Goal: Navigation & Orientation: Find specific page/section

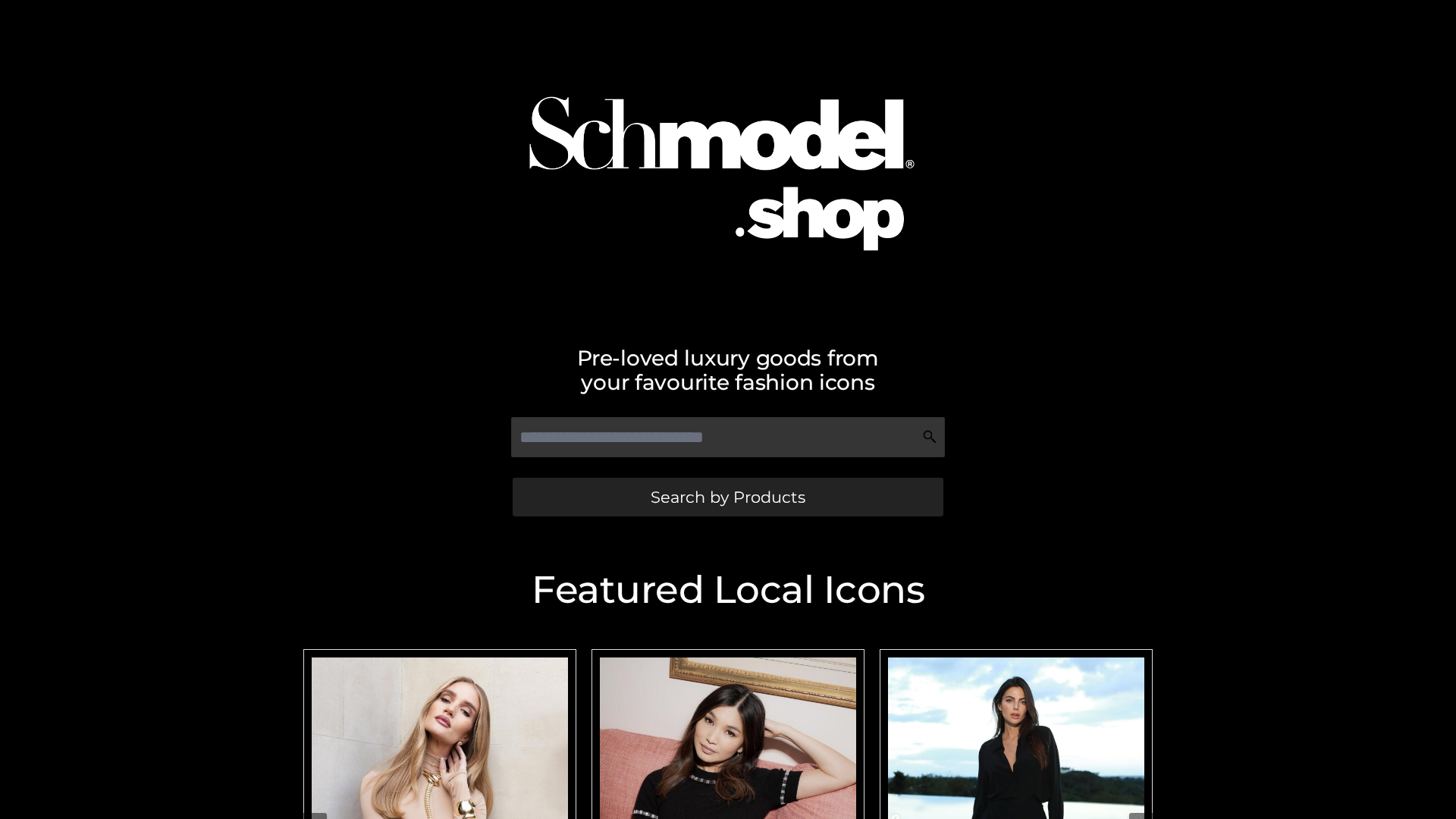
click at [727, 496] on span "Search by Products" at bounding box center [728, 496] width 155 height 16
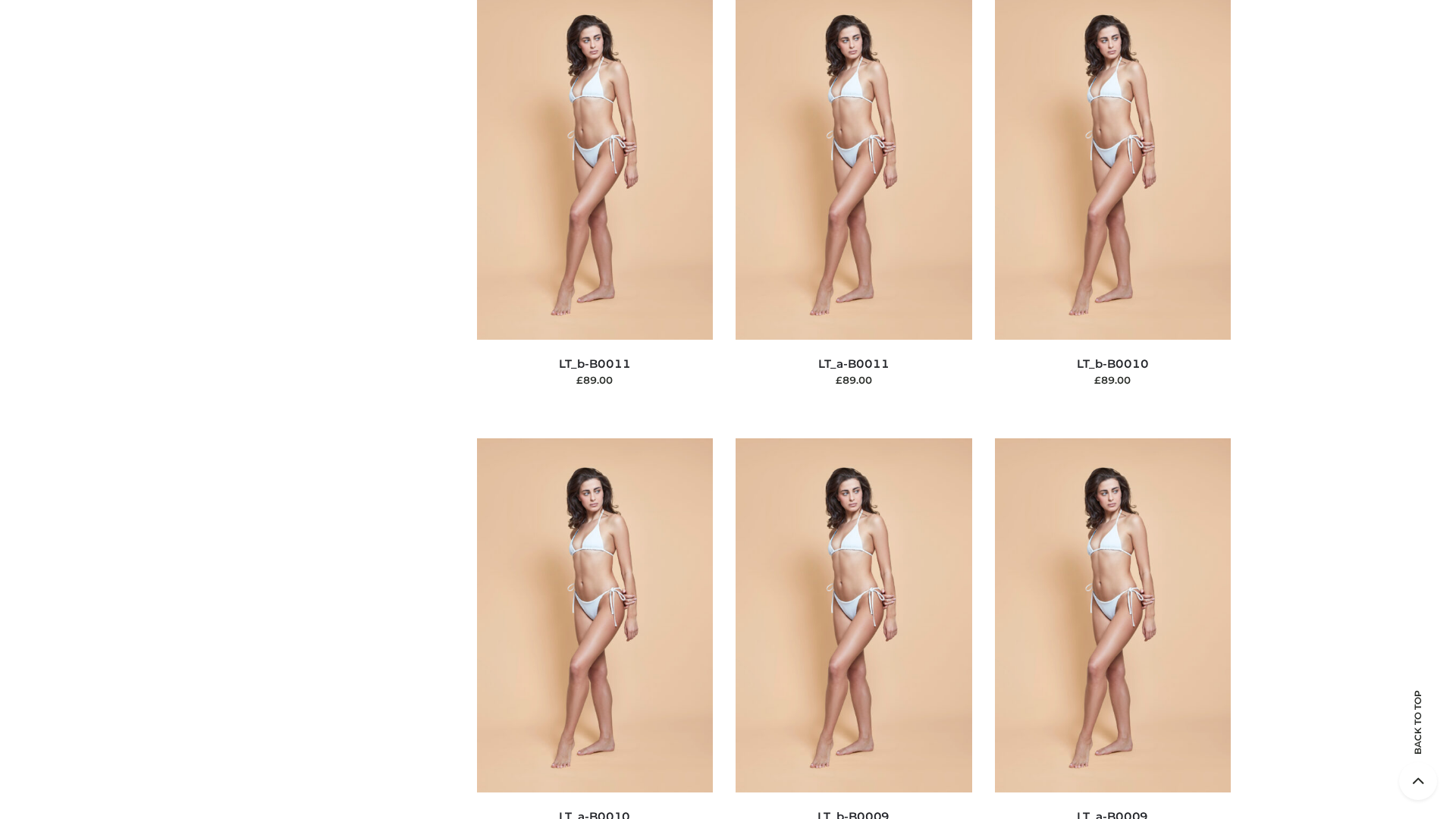
scroll to position [6808, 0]
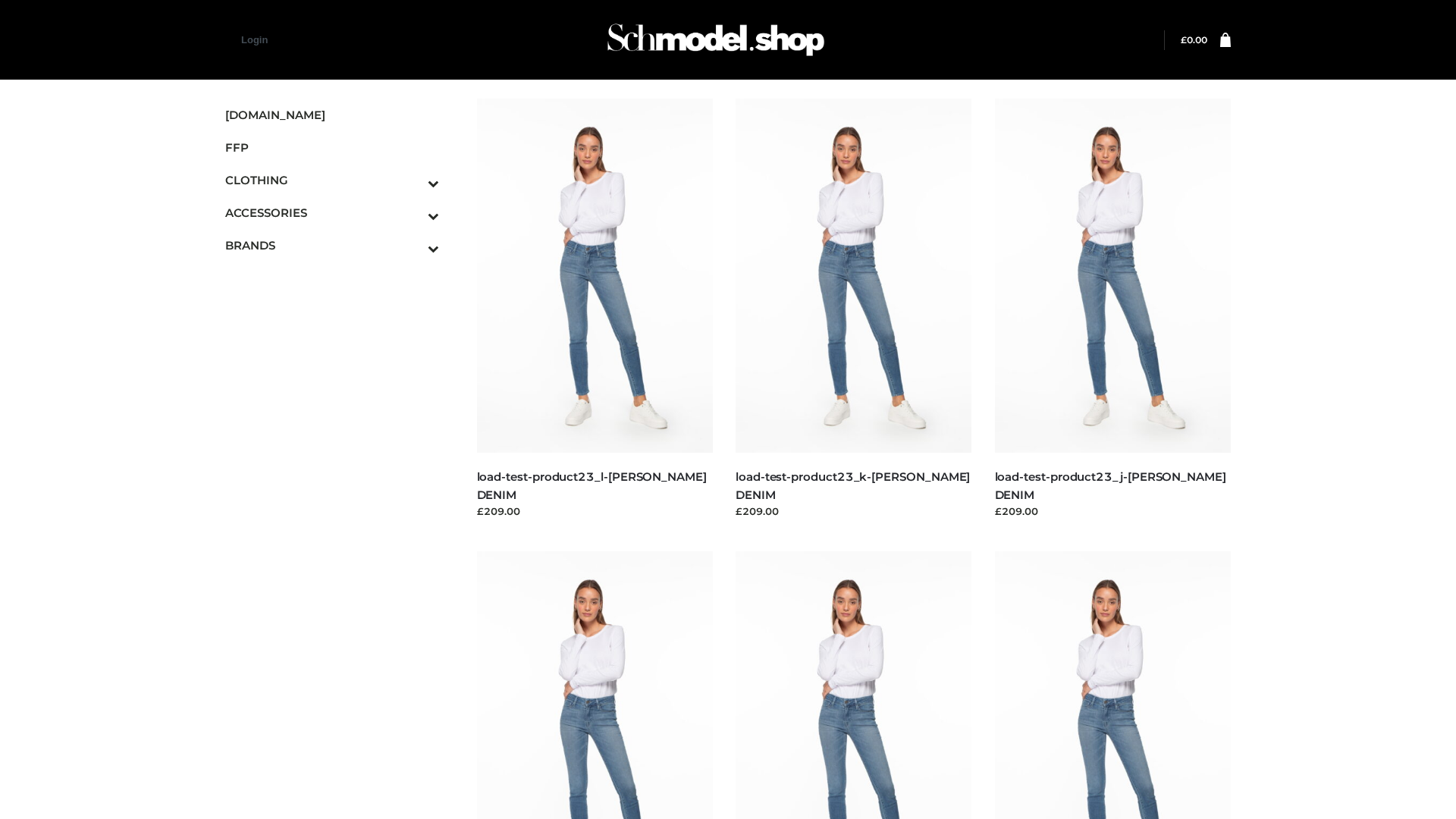
scroll to position [1330, 0]
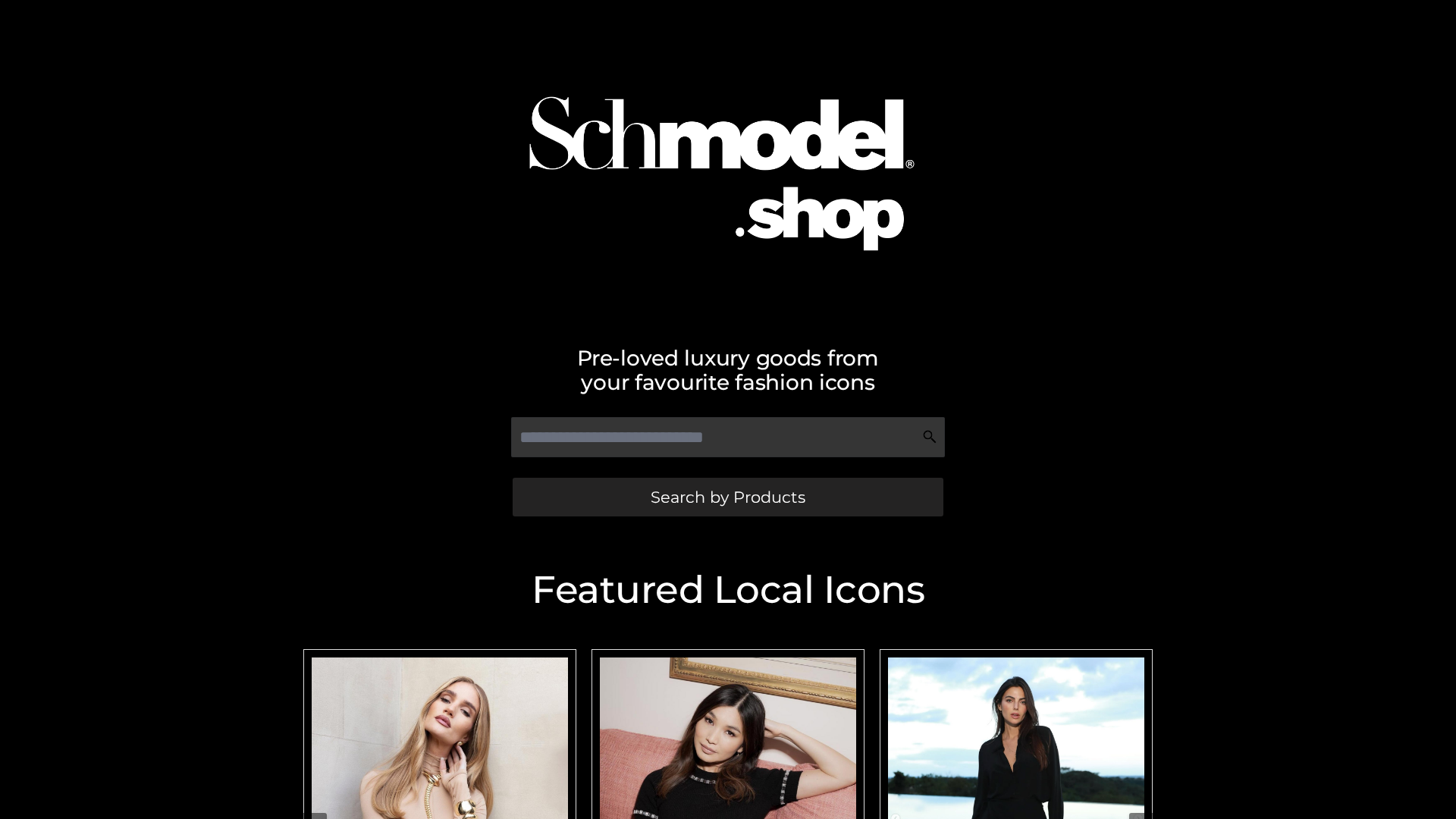
click at [727, 496] on span "Search by Products" at bounding box center [728, 496] width 155 height 16
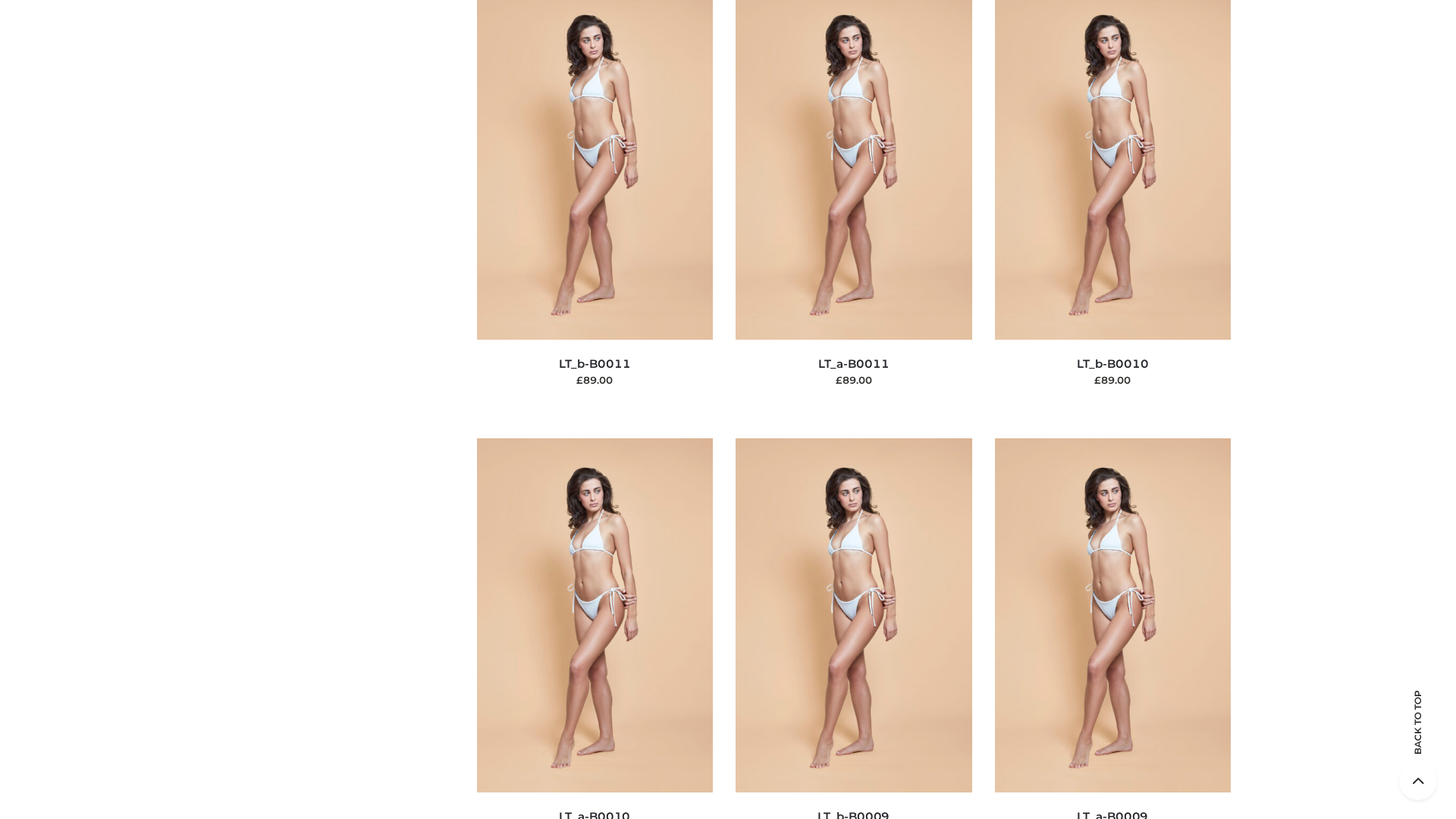
scroll to position [6808, 0]
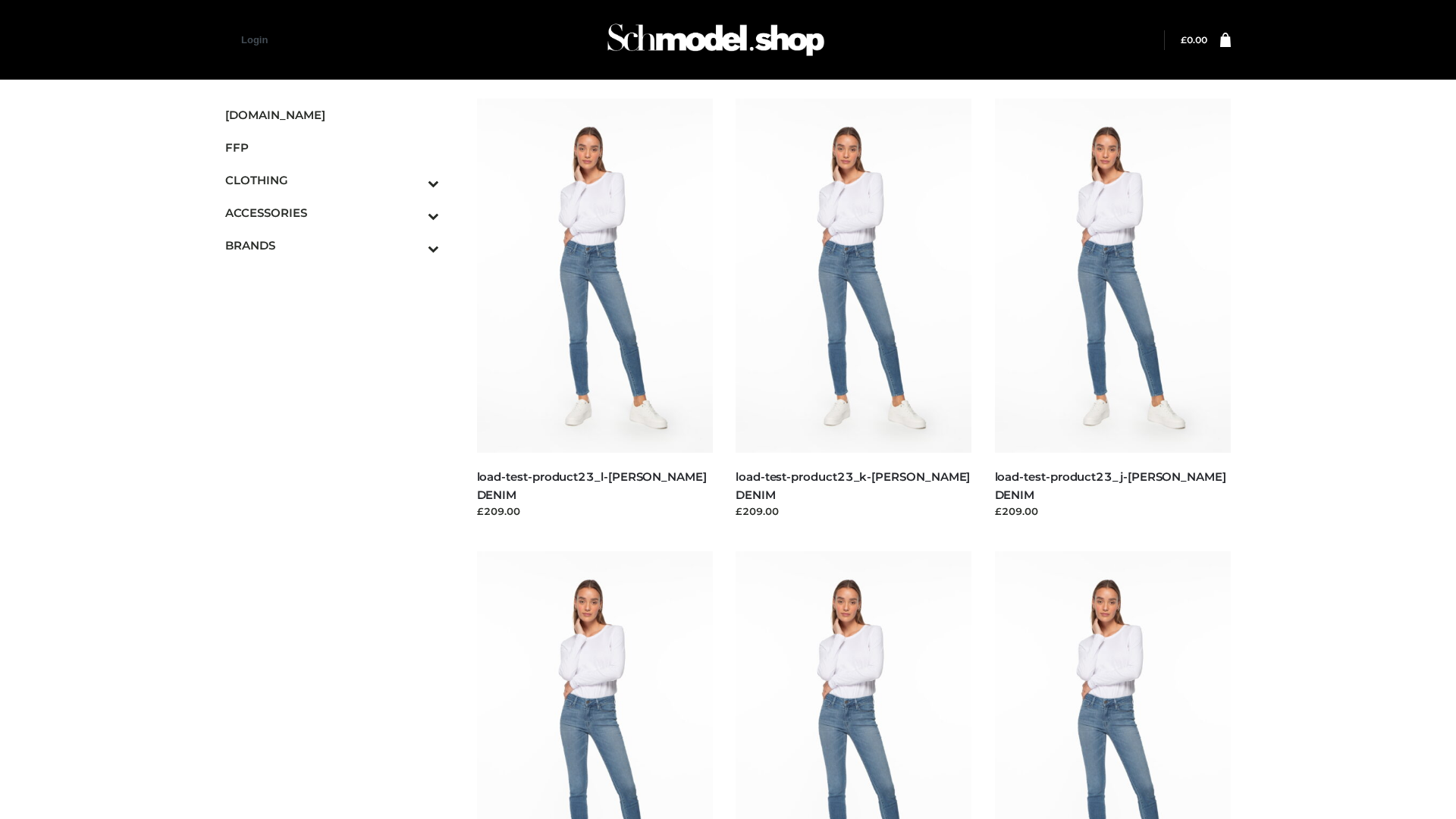
scroll to position [1330, 0]
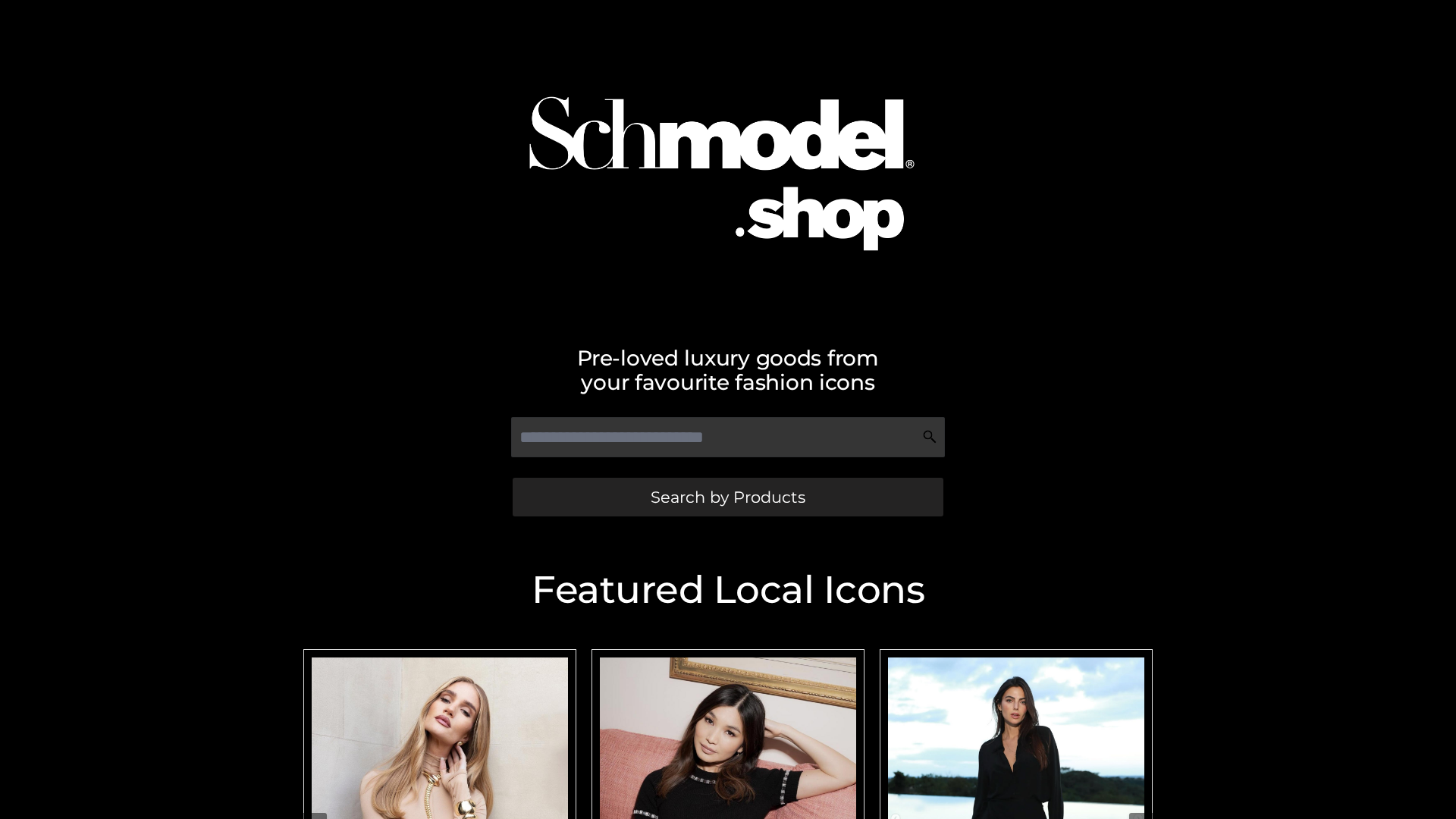
click at [727, 496] on span "Search by Products" at bounding box center [728, 496] width 155 height 16
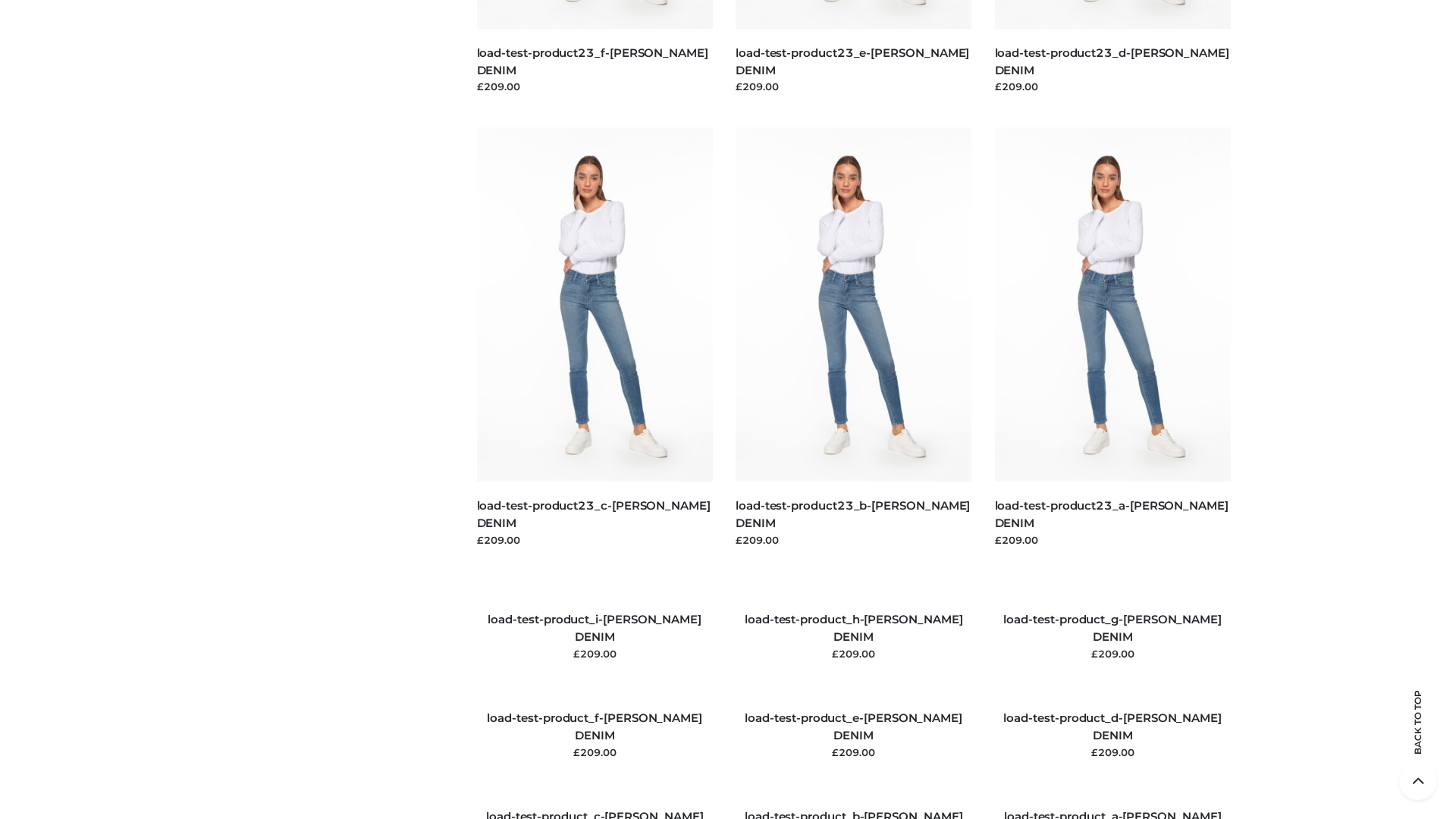
scroll to position [1739, 0]
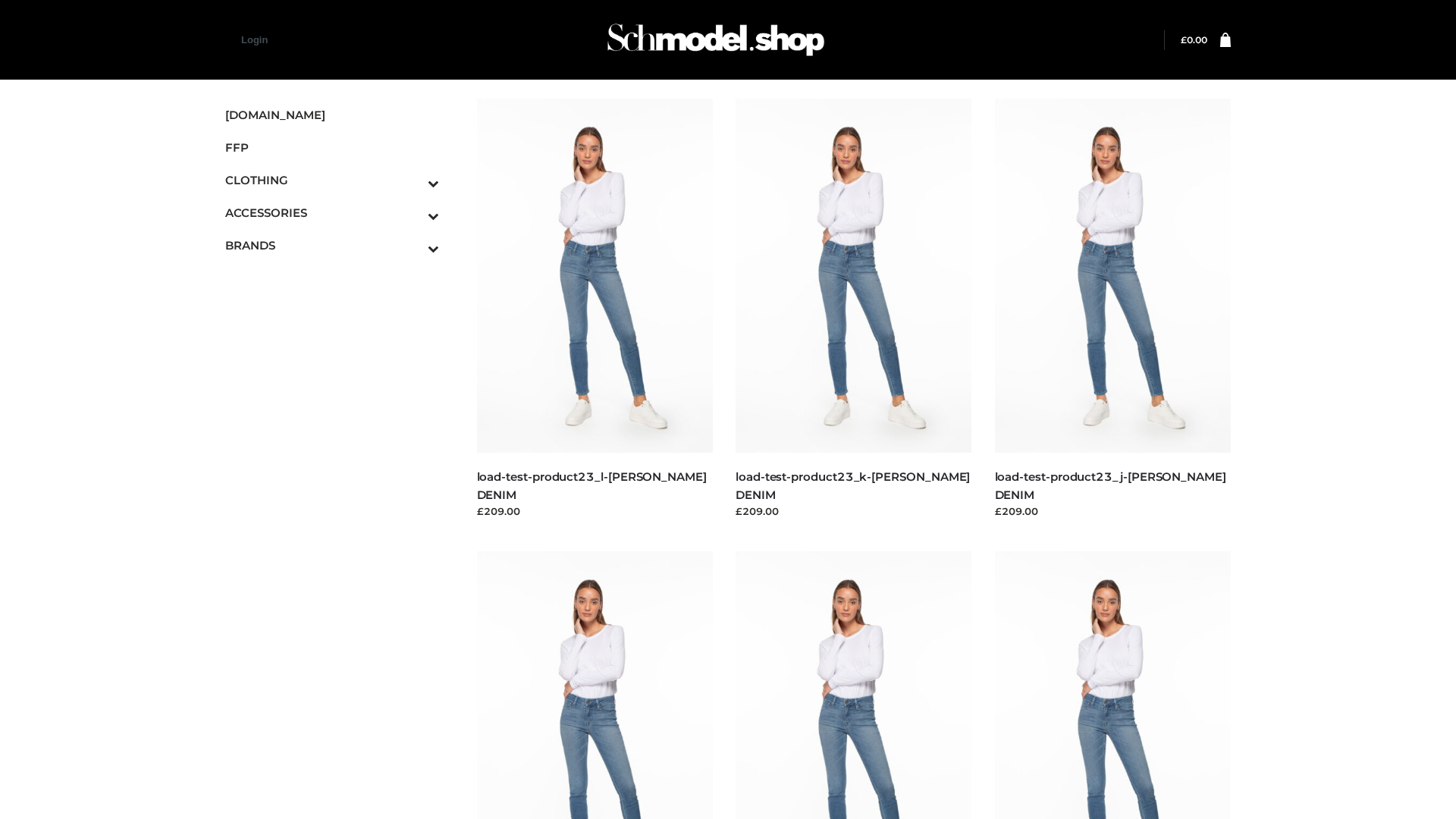
scroll to position [1330, 0]
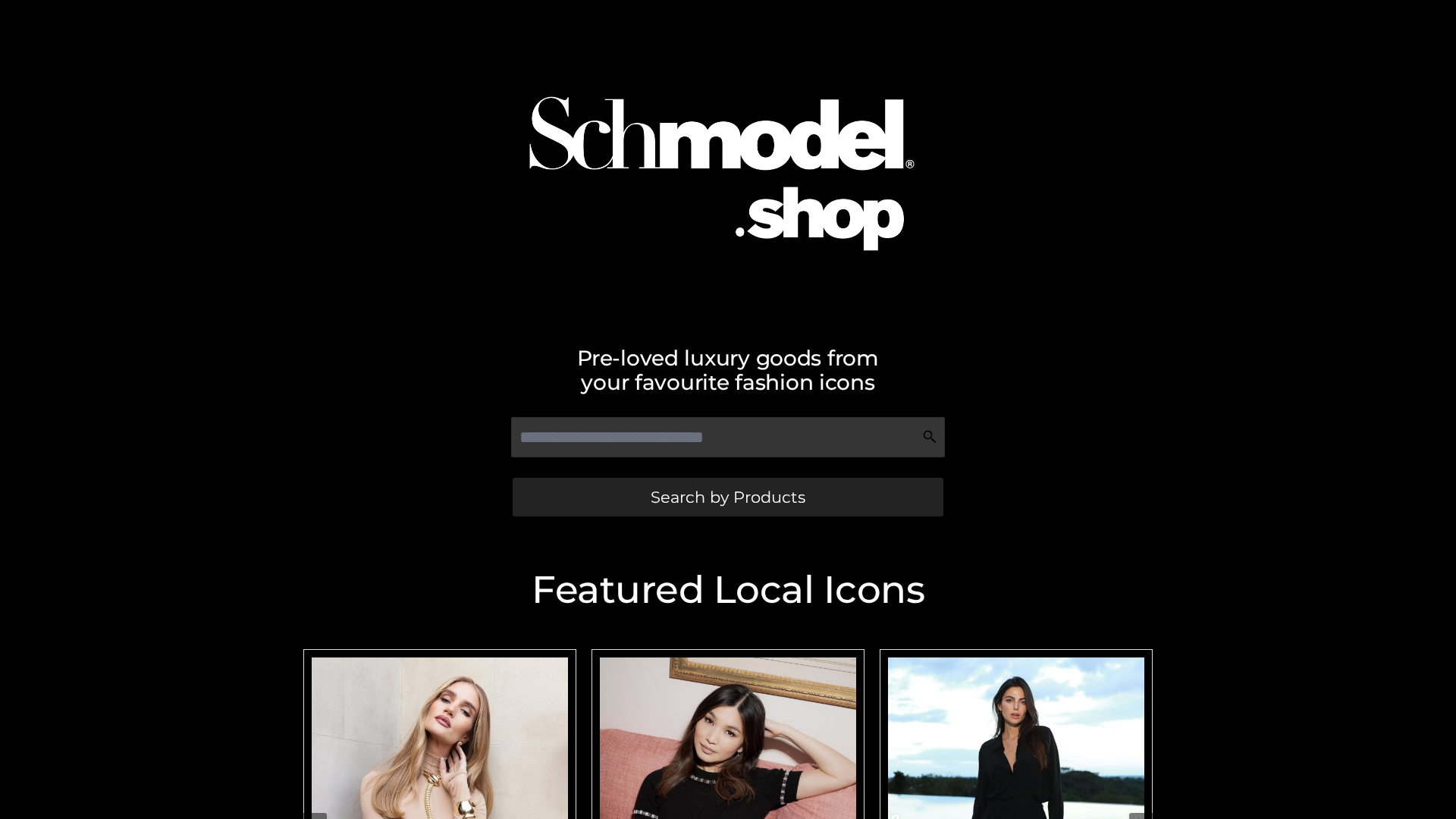
click at [727, 496] on span "Search by Products" at bounding box center [728, 496] width 155 height 16
